Goal: Information Seeking & Learning: Learn about a topic

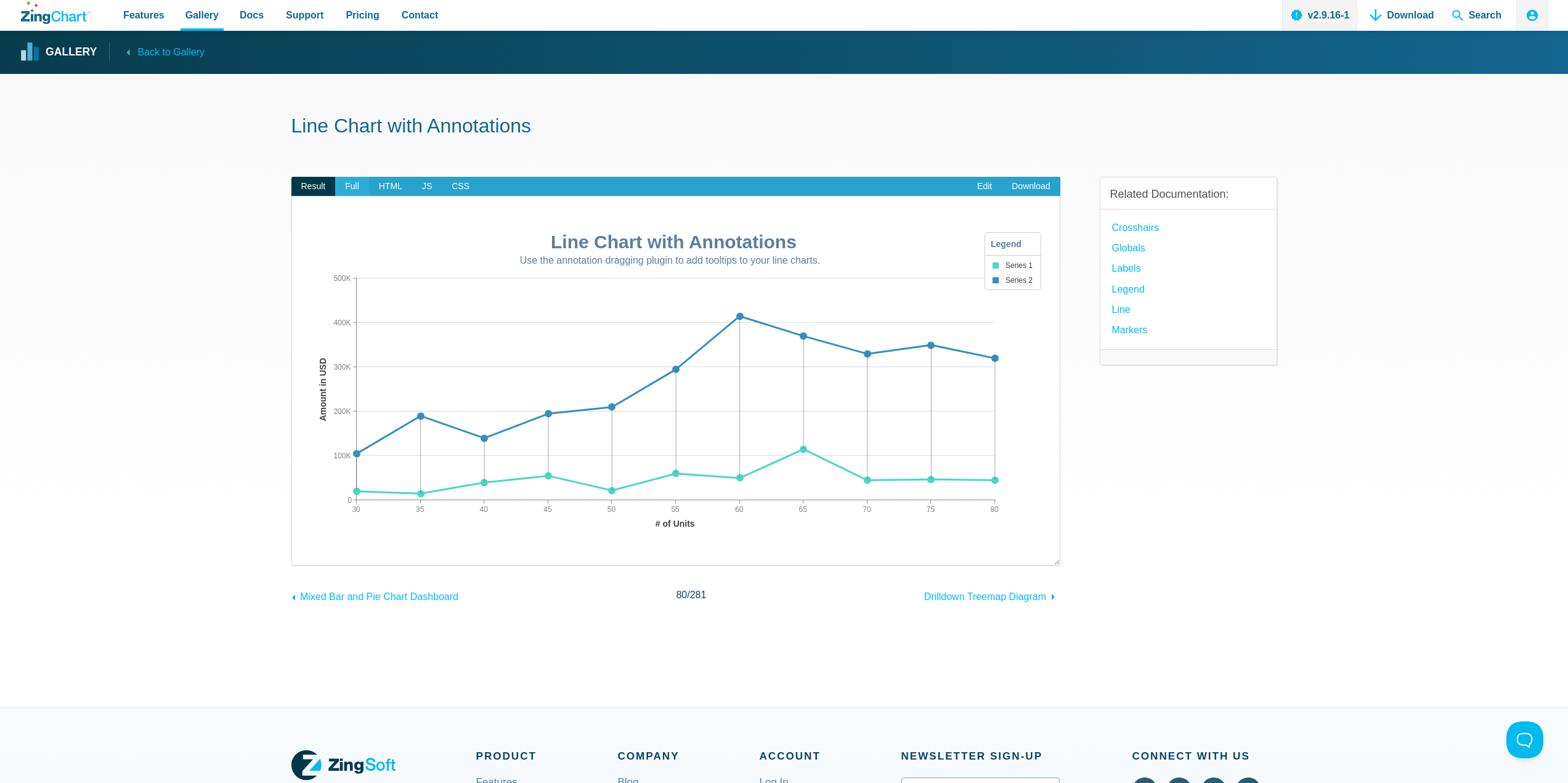
click at [348, 190] on span "Full" at bounding box center [352, 187] width 33 height 20
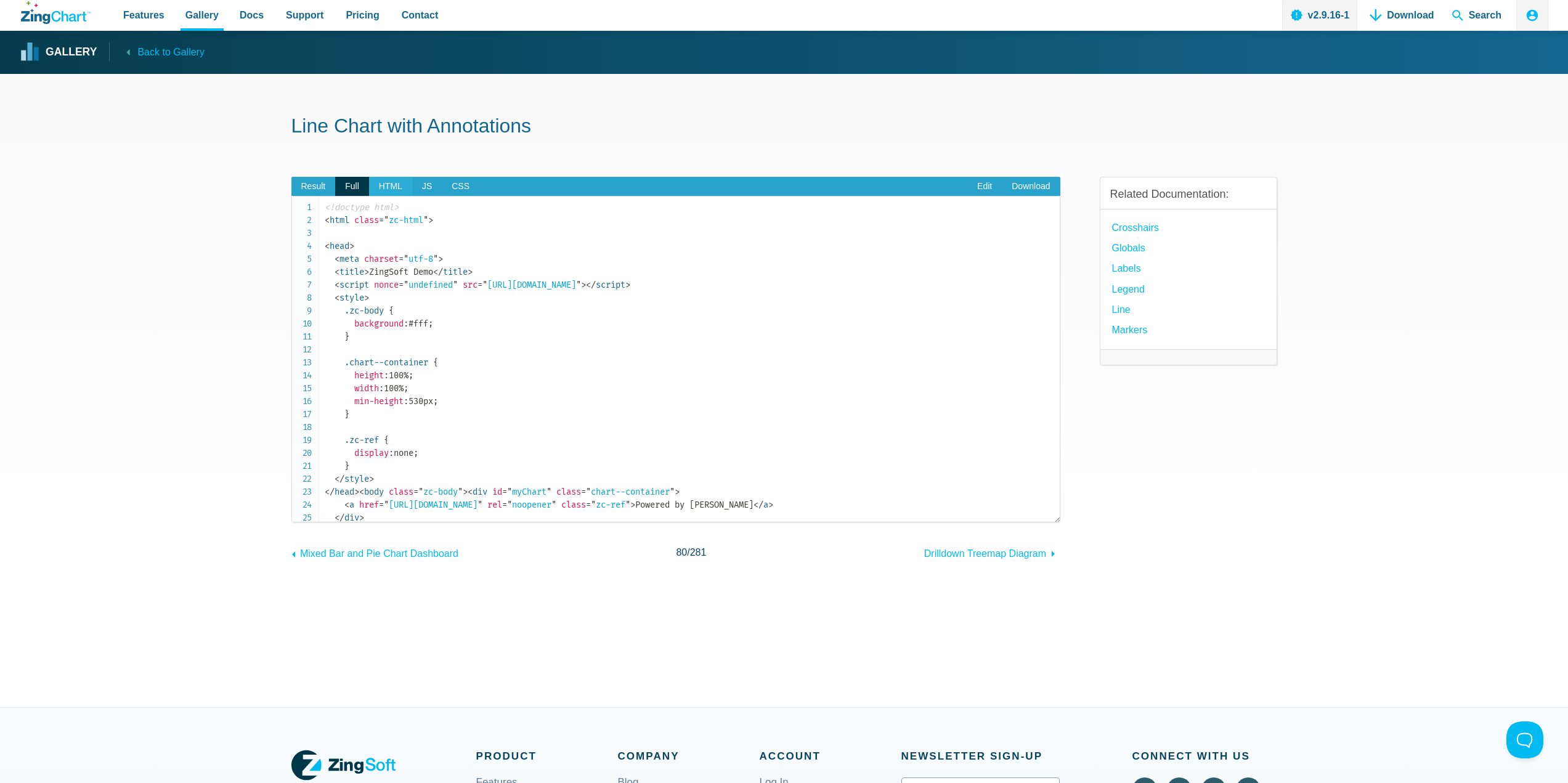
click at [385, 190] on span "HTML" at bounding box center [391, 187] width 43 height 20
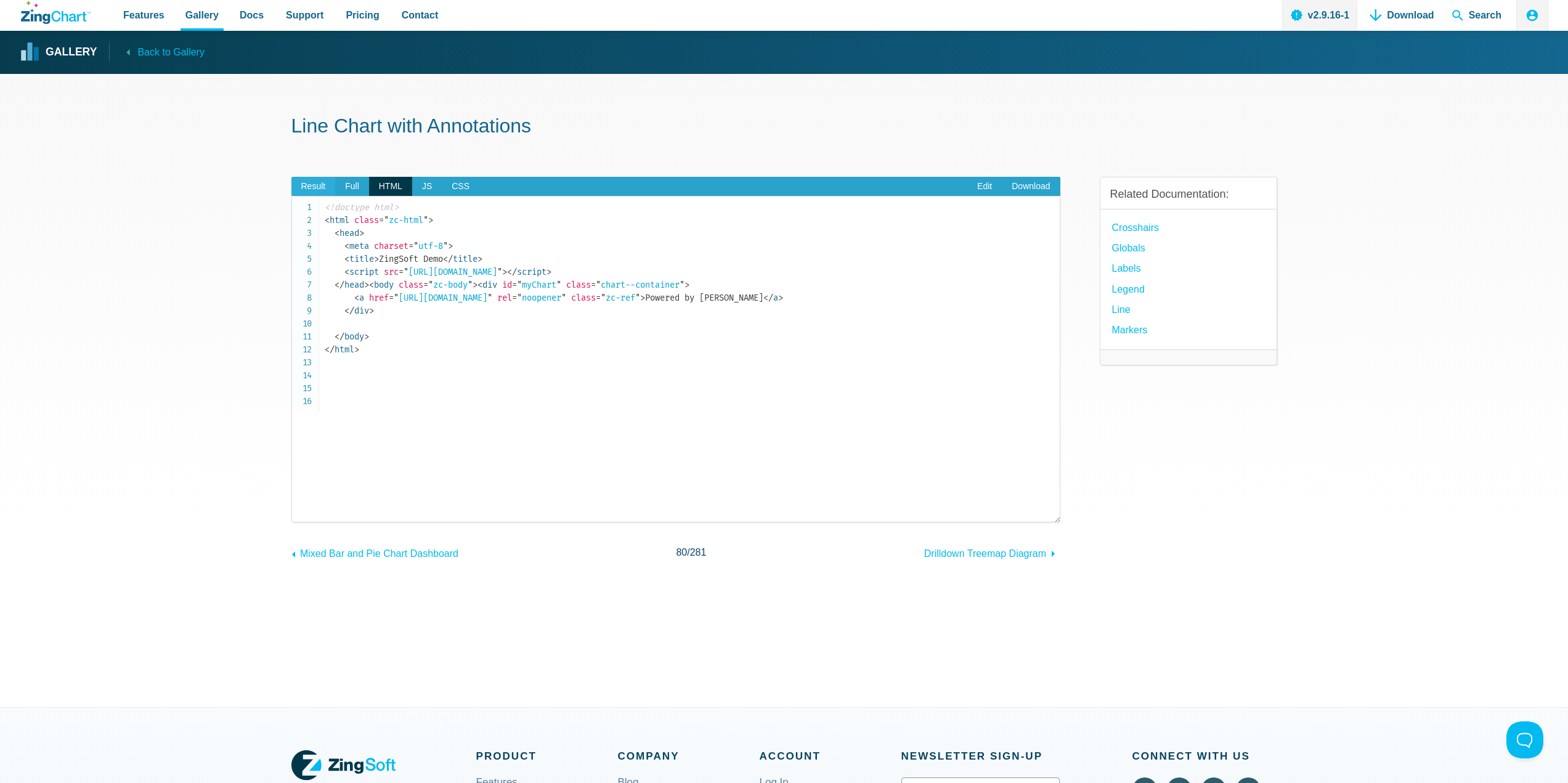
click at [329, 184] on span "Result" at bounding box center [313, 187] width 44 height 20
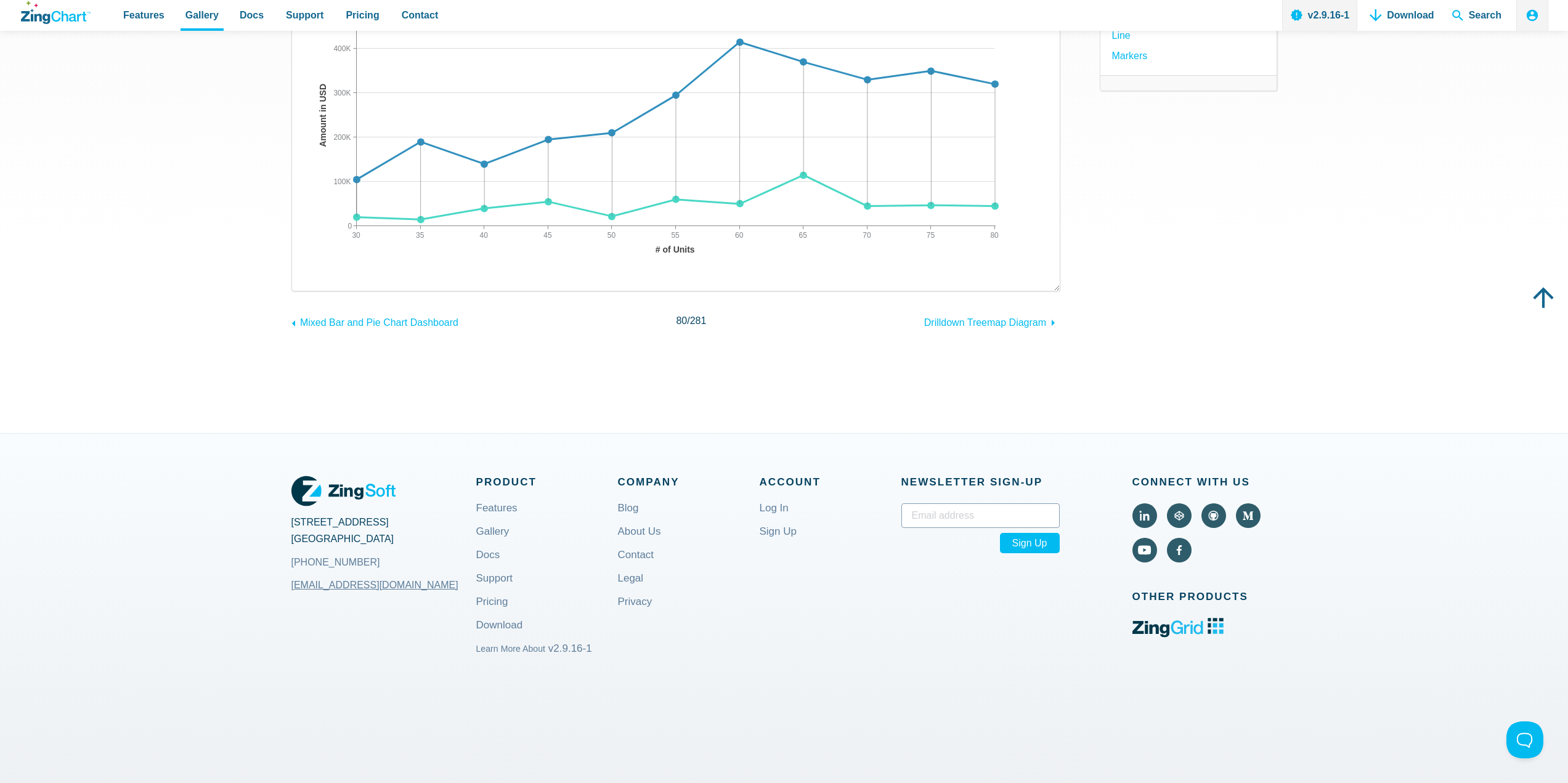
scroll to position [308, 0]
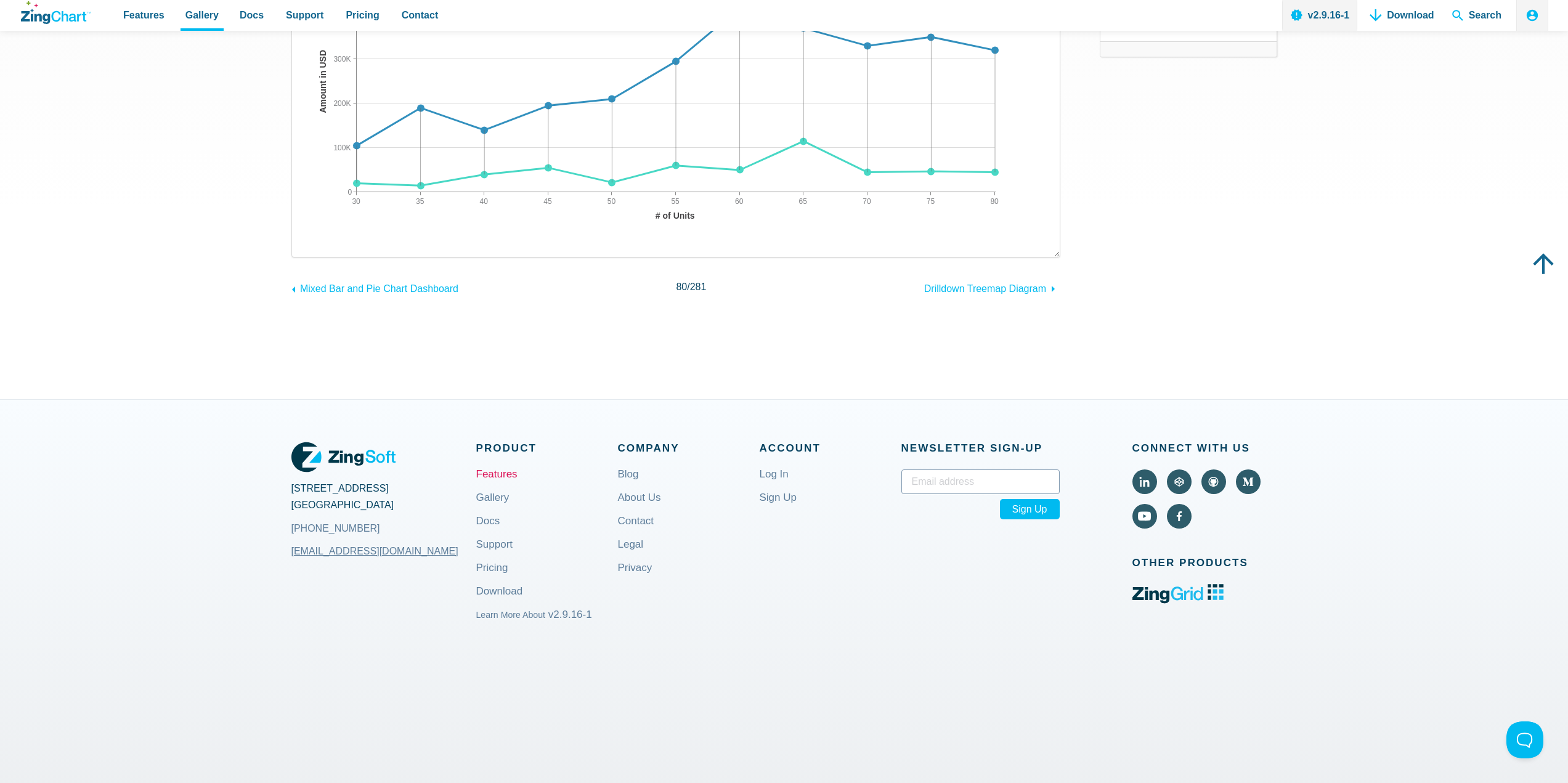
click at [513, 471] on link "Features" at bounding box center [497, 484] width 41 height 30
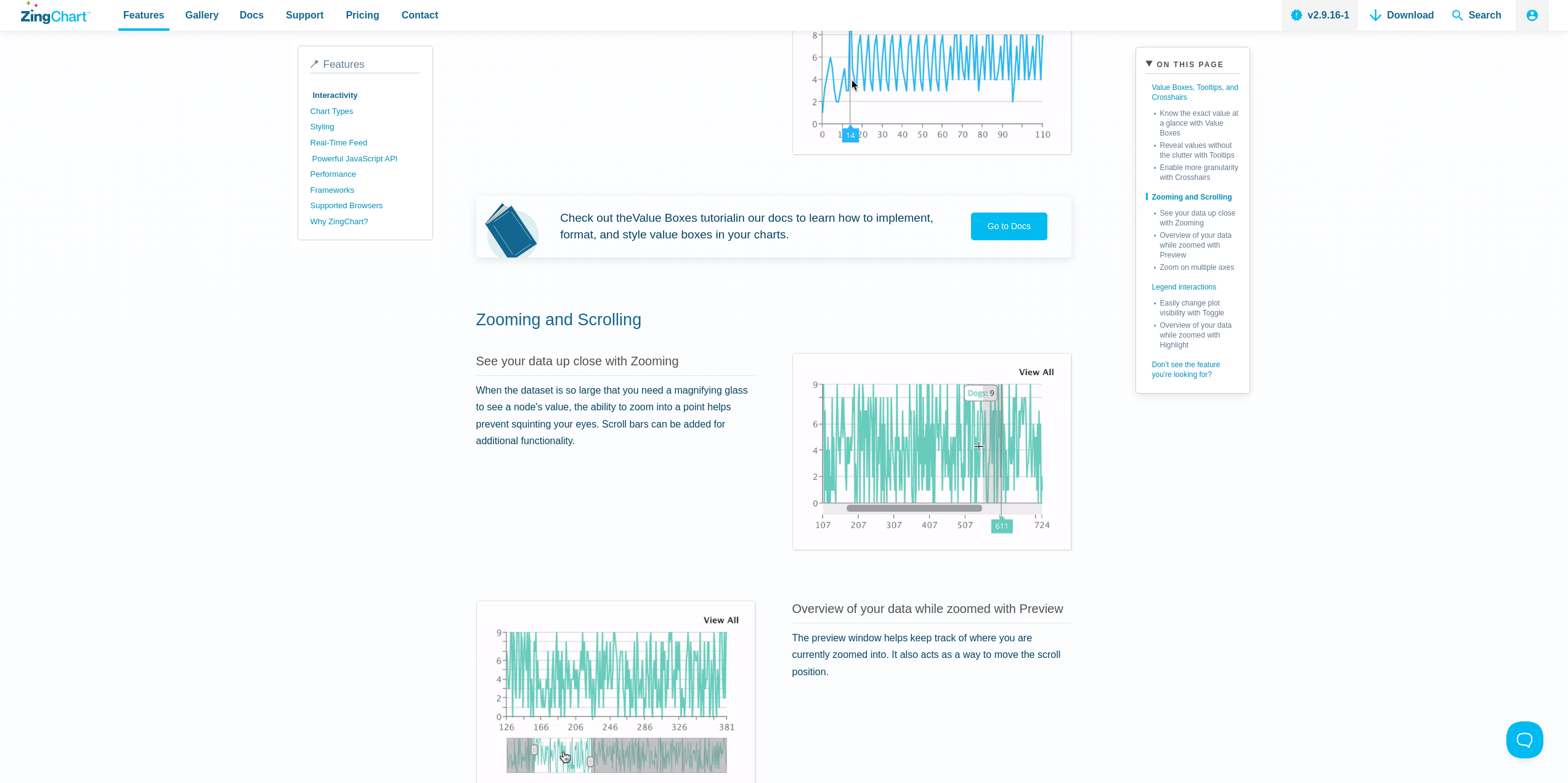
scroll to position [971, 0]
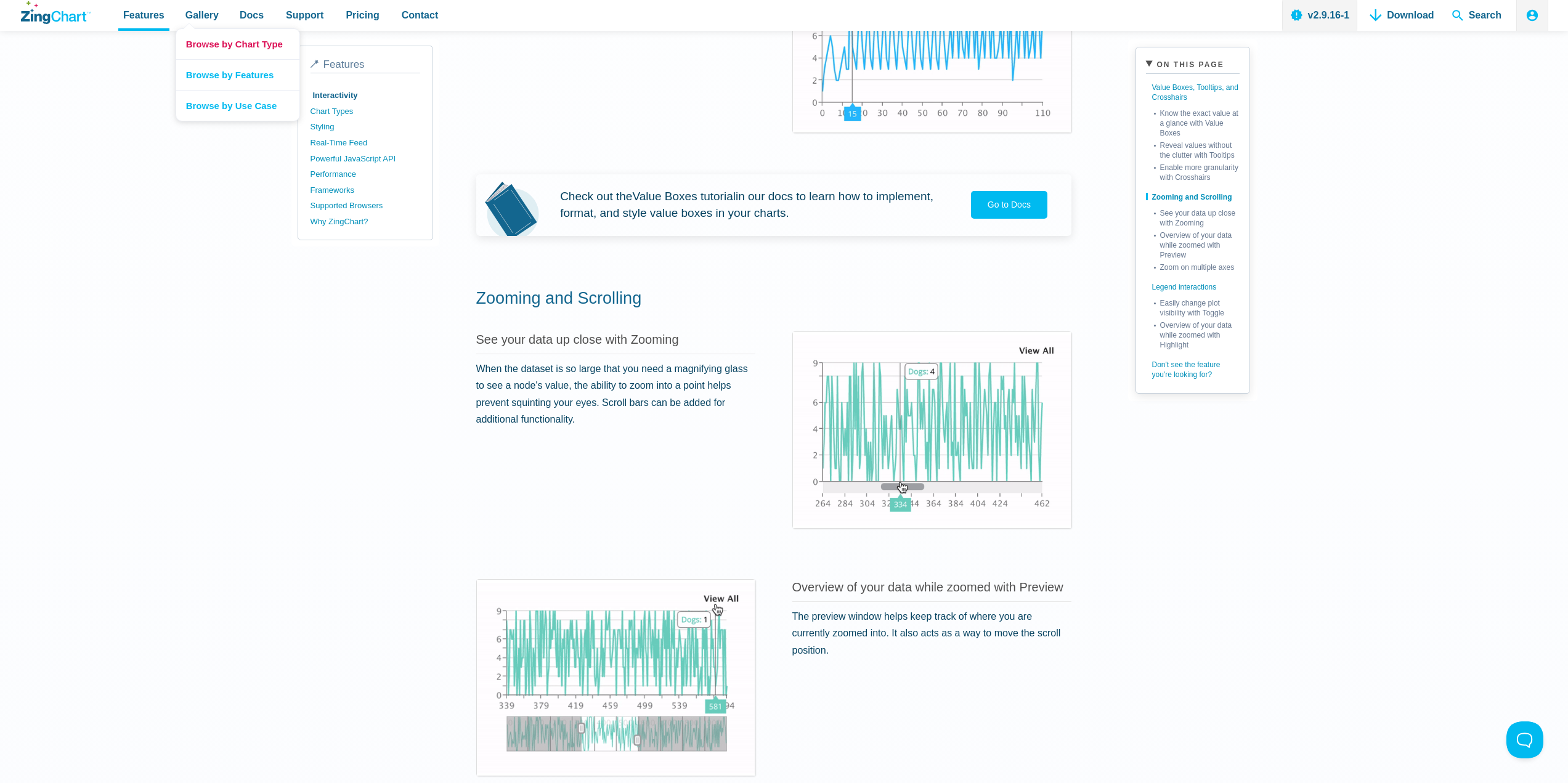
click at [229, 47] on link "Browse by Chart Type" at bounding box center [237, 43] width 123 height 30
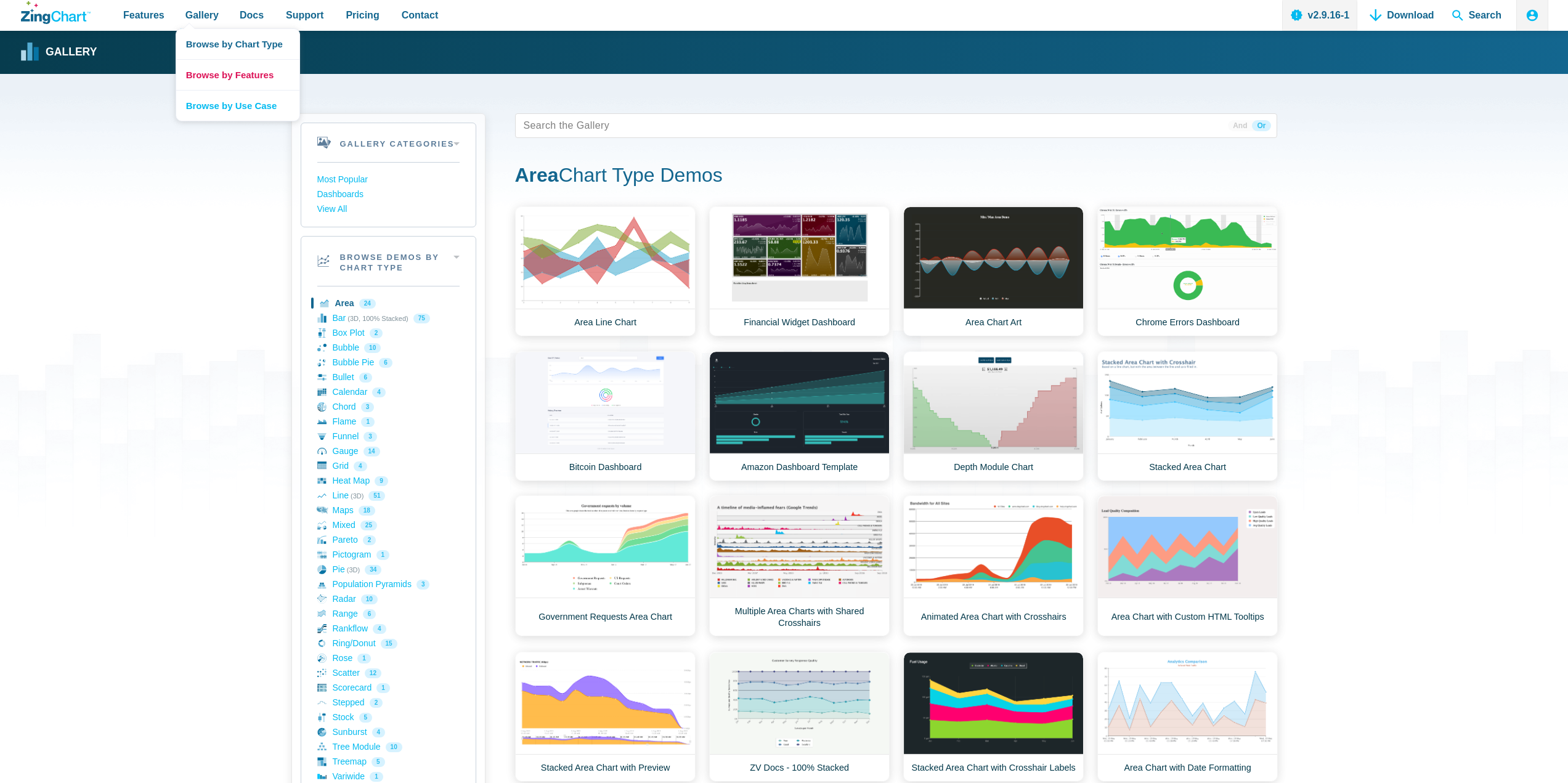
click at [221, 76] on link "Browse by Features" at bounding box center [237, 74] width 123 height 30
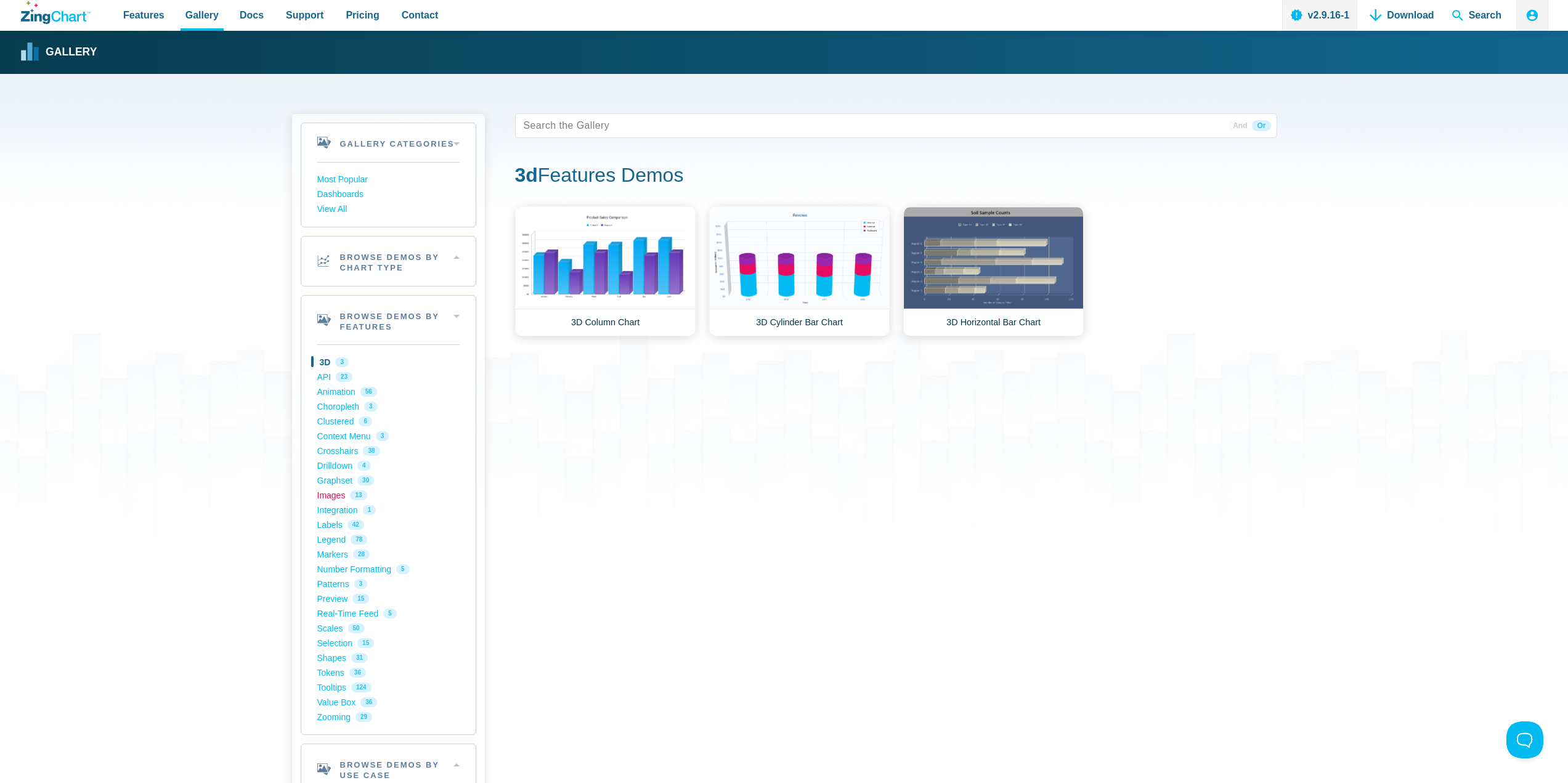
click at [336, 498] on link "Images 13" at bounding box center [388, 495] width 143 height 15
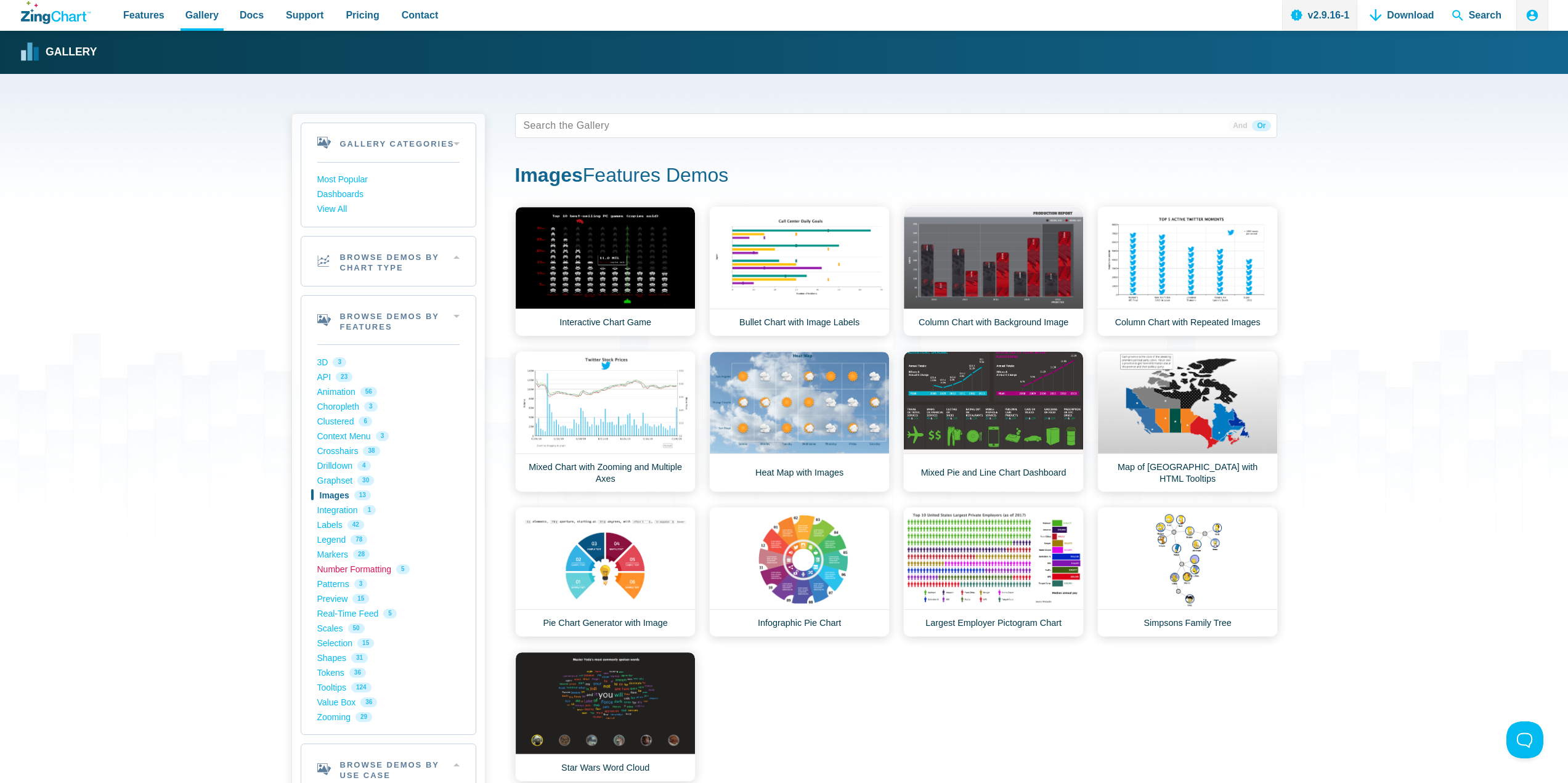
click at [345, 568] on link "Number Formatting 5" at bounding box center [388, 569] width 143 height 15
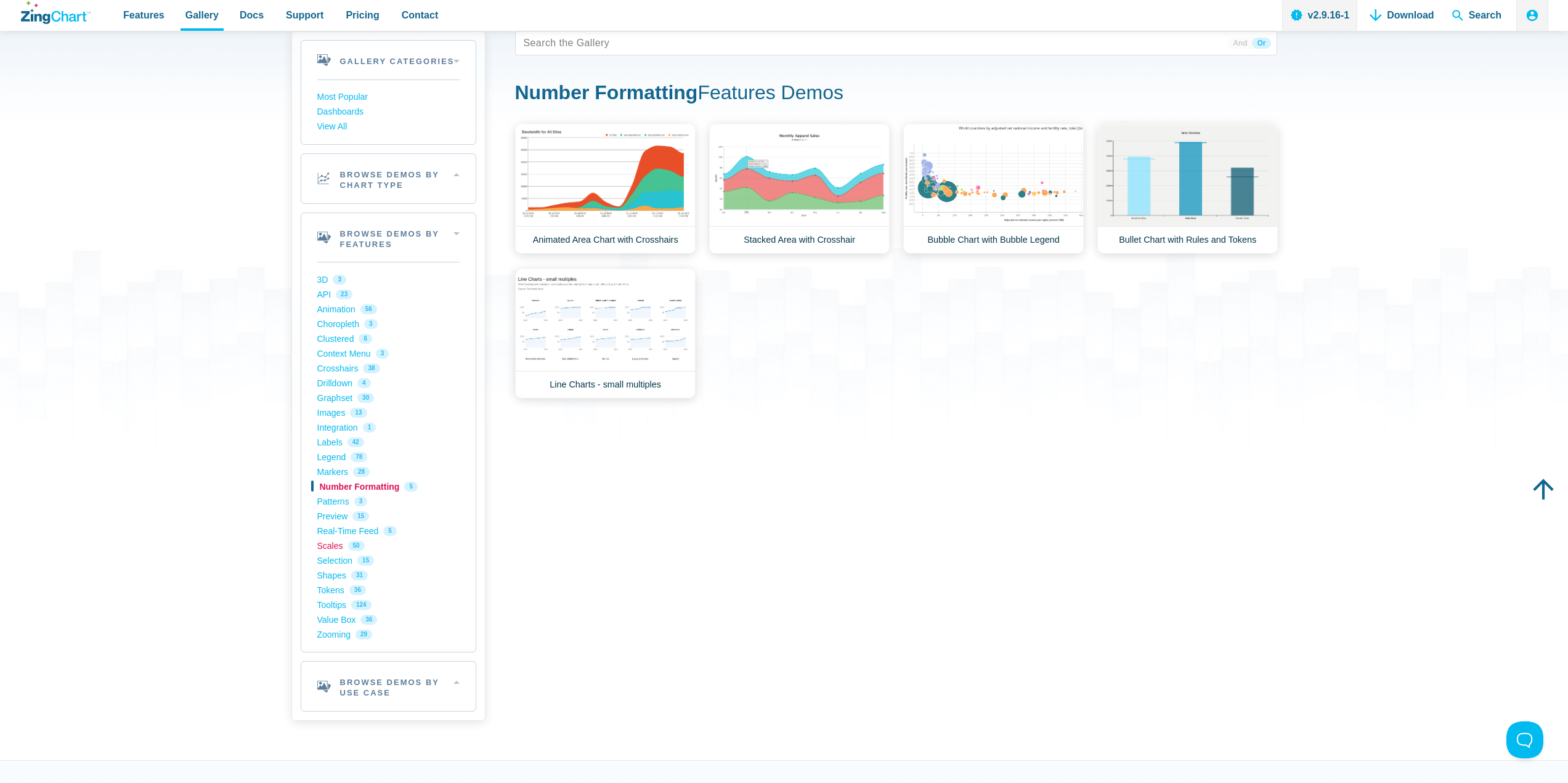
scroll to position [123, 0]
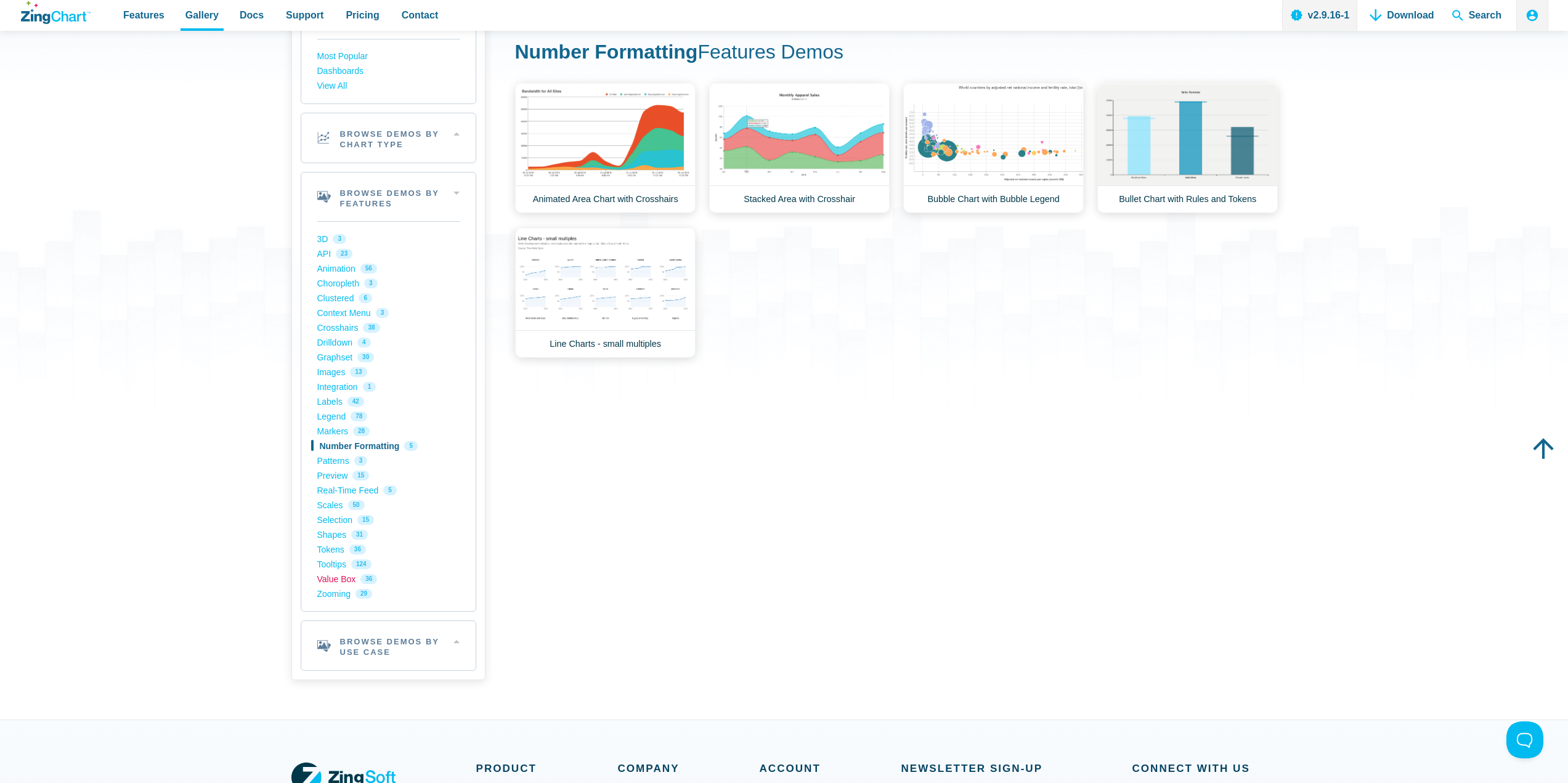
click at [347, 577] on link "Value Box 36" at bounding box center [388, 578] width 143 height 15
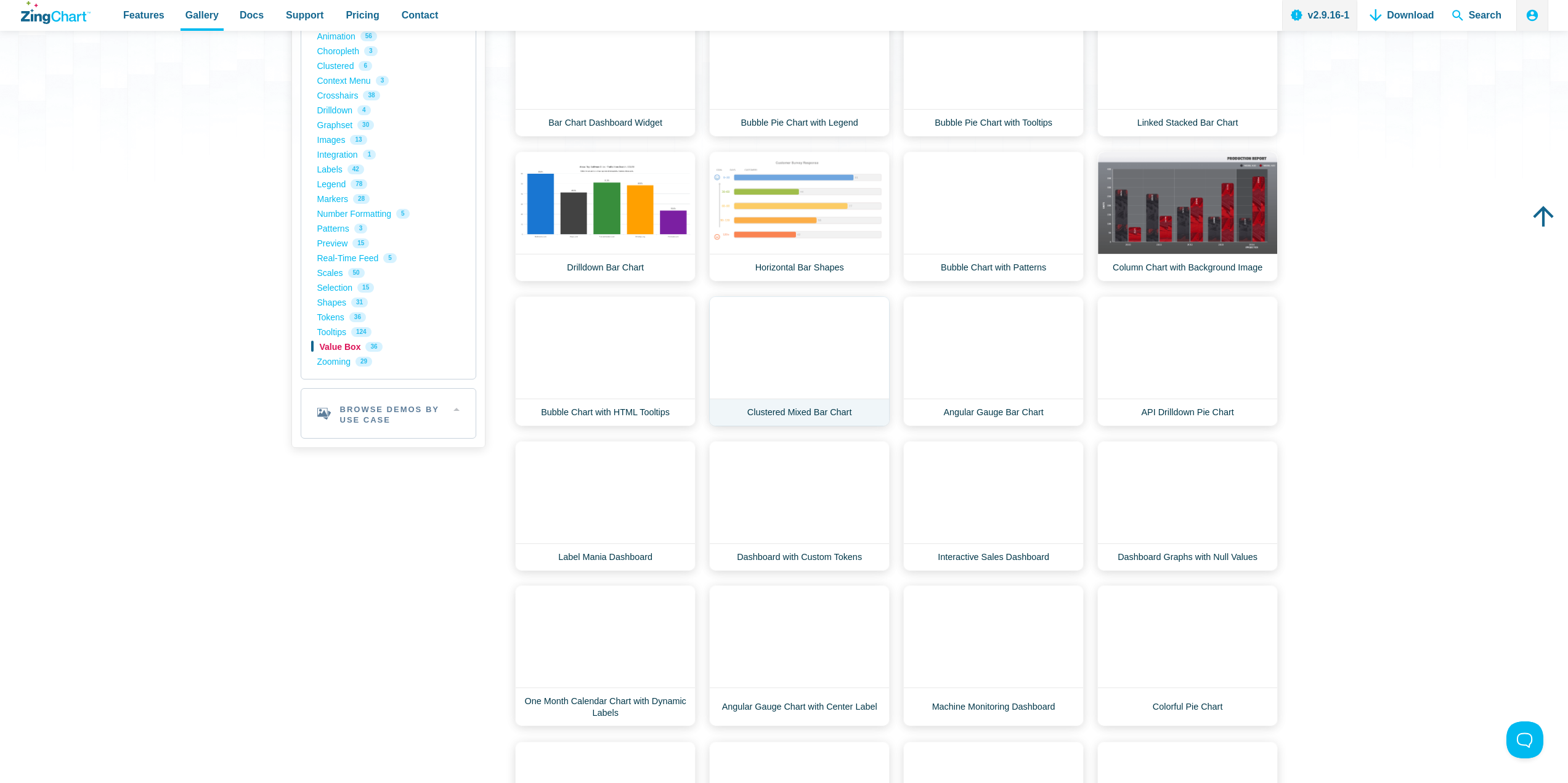
scroll to position [431, 0]
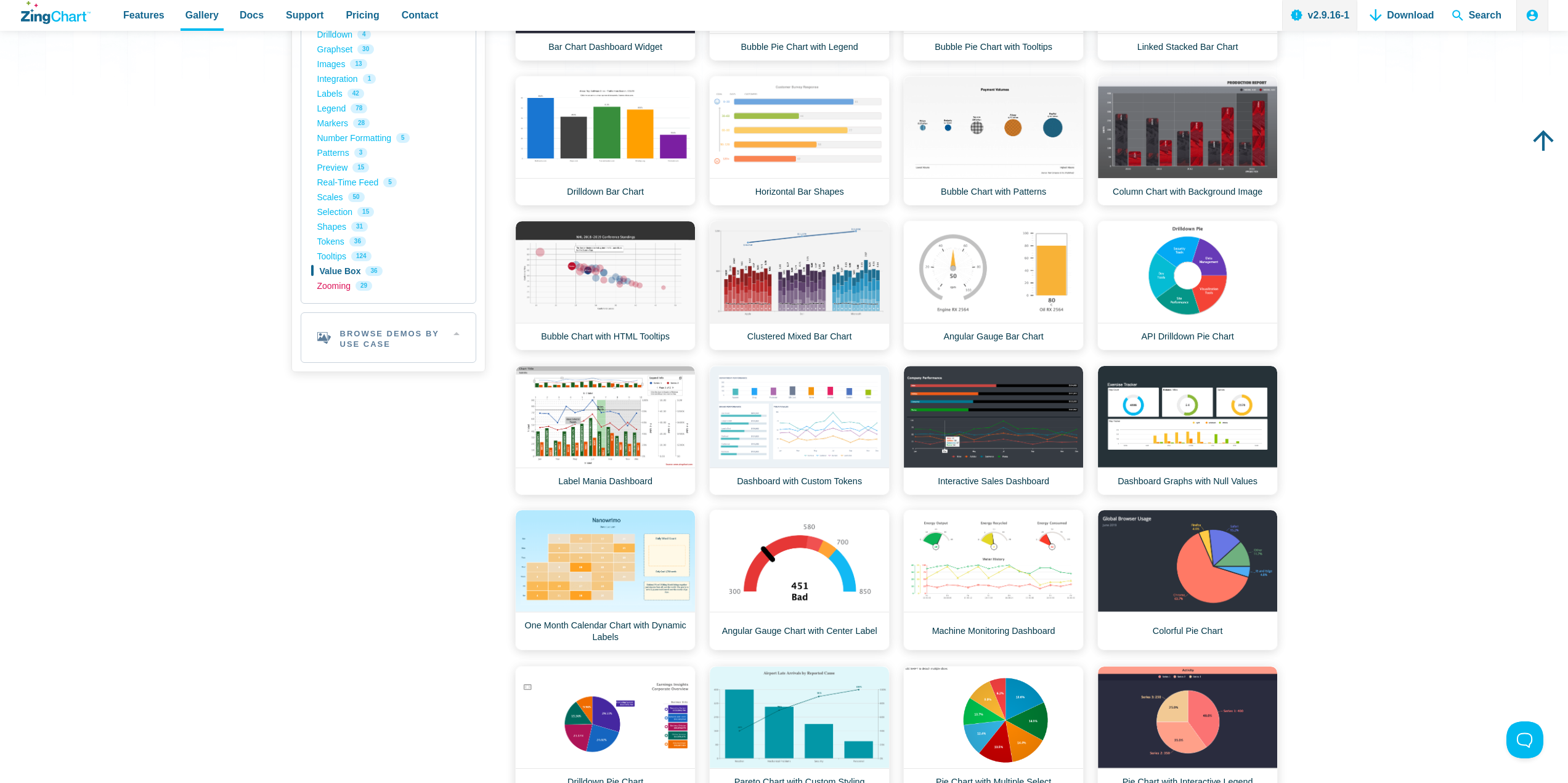
click at [329, 284] on link "Zooming 29" at bounding box center [388, 285] width 143 height 15
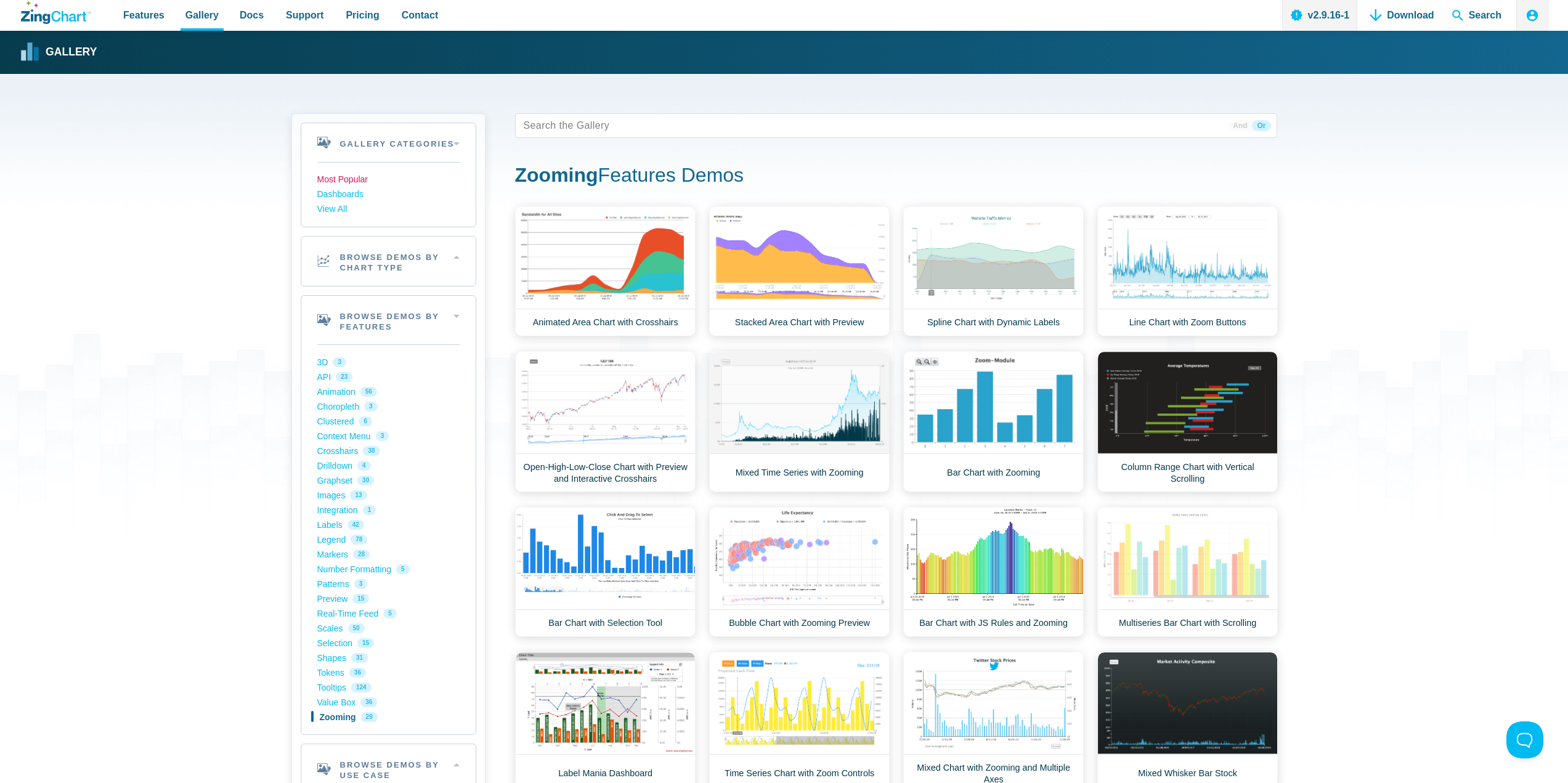
click at [345, 177] on link "Most Popular" at bounding box center [388, 179] width 143 height 15
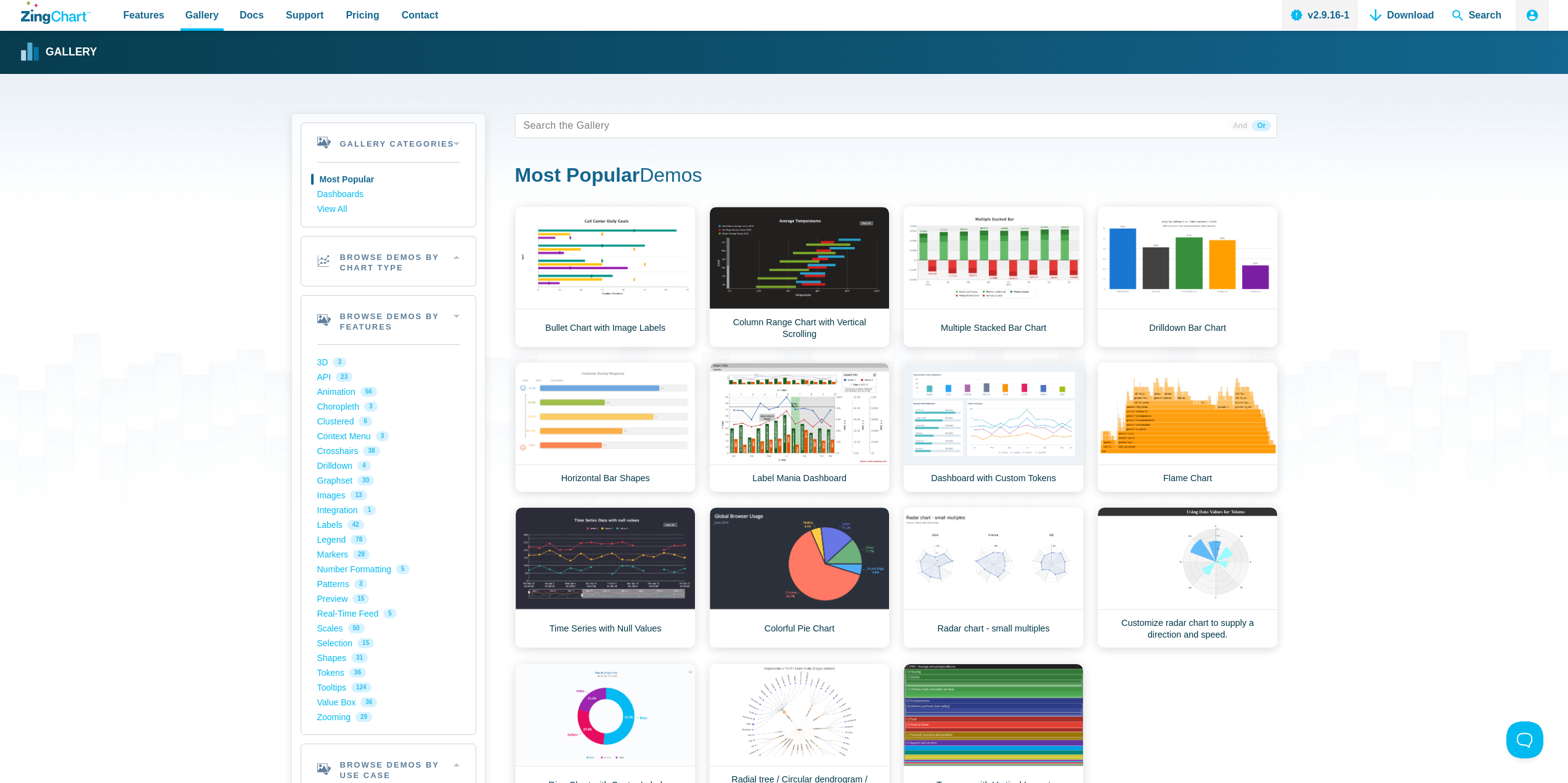
click at [656, 107] on div "Gallery Categories Most Popular Dashboards View All Browse by Category Most Pop…" at bounding box center [784, 458] width 986 height 770
click at [650, 116] on tags "App Content" at bounding box center [895, 125] width 762 height 25
drag, startPoint x: 338, startPoint y: 15, endPoint x: 353, endPoint y: 13, distance: 15.1
click at [346, 14] on nav "Features Gallery Browse by Chart Type Browse by Features Browse by Use Case Doc…" at bounding box center [280, 15] width 337 height 30
click at [357, 13] on span "Pricing" at bounding box center [362, 15] width 33 height 17
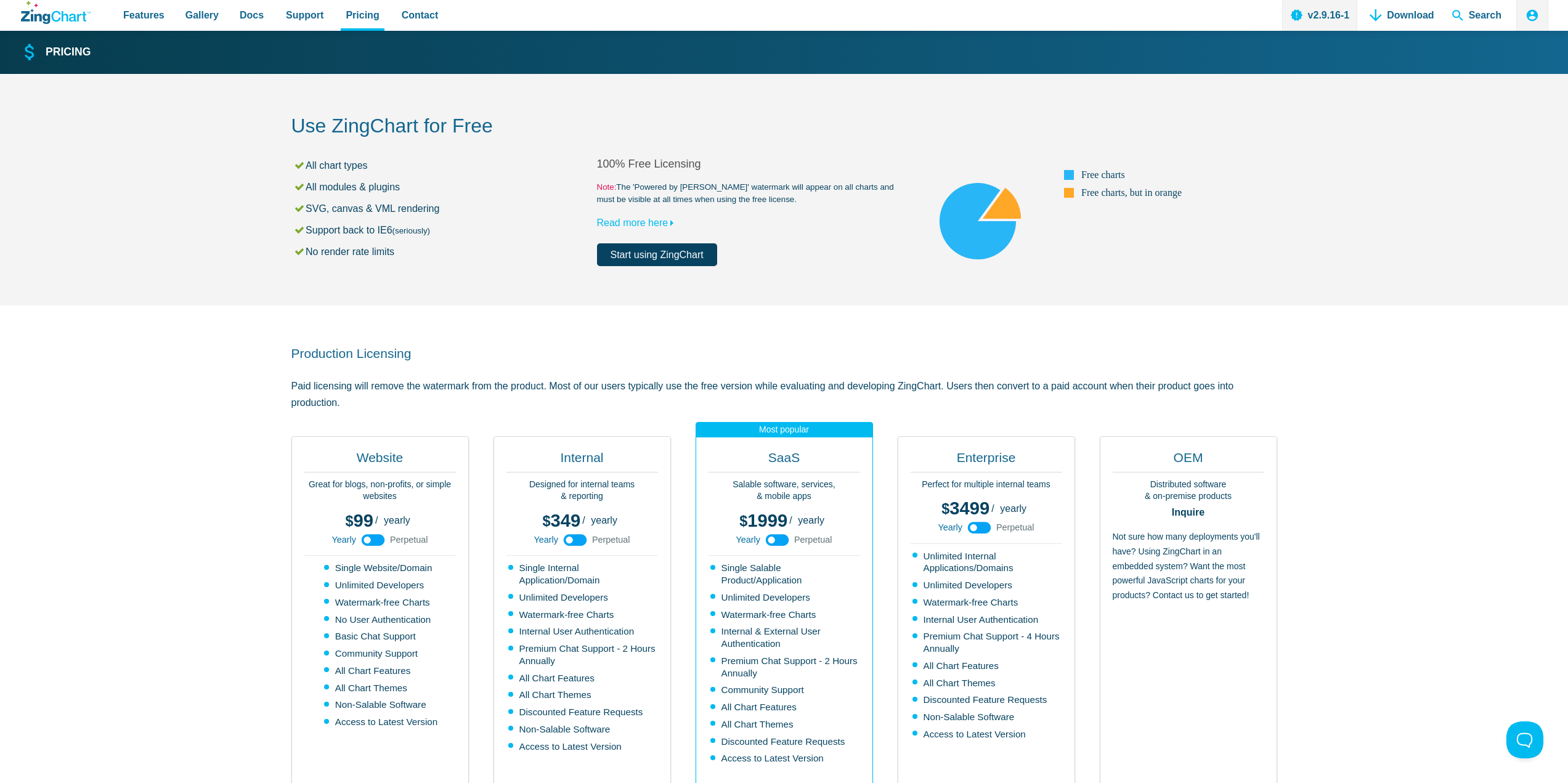
drag, startPoint x: 593, startPoint y: 189, endPoint x: 789, endPoint y: 198, distance: 196.2
click at [787, 198] on div "All chart types All modules & plugins SVG, canvas & VML rendering Support back …" at bounding box center [784, 211] width 986 height 109
click at [789, 197] on small "Note: The 'Powered by [PERSON_NAME]' watermark will appear on all charts and mu…" at bounding box center [750, 193] width 306 height 25
click at [810, 197] on small "Note: The 'Powered by [PERSON_NAME]' watermark will appear on all charts and mu…" at bounding box center [750, 193] width 306 height 25
